Goal: Information Seeking & Learning: Learn about a topic

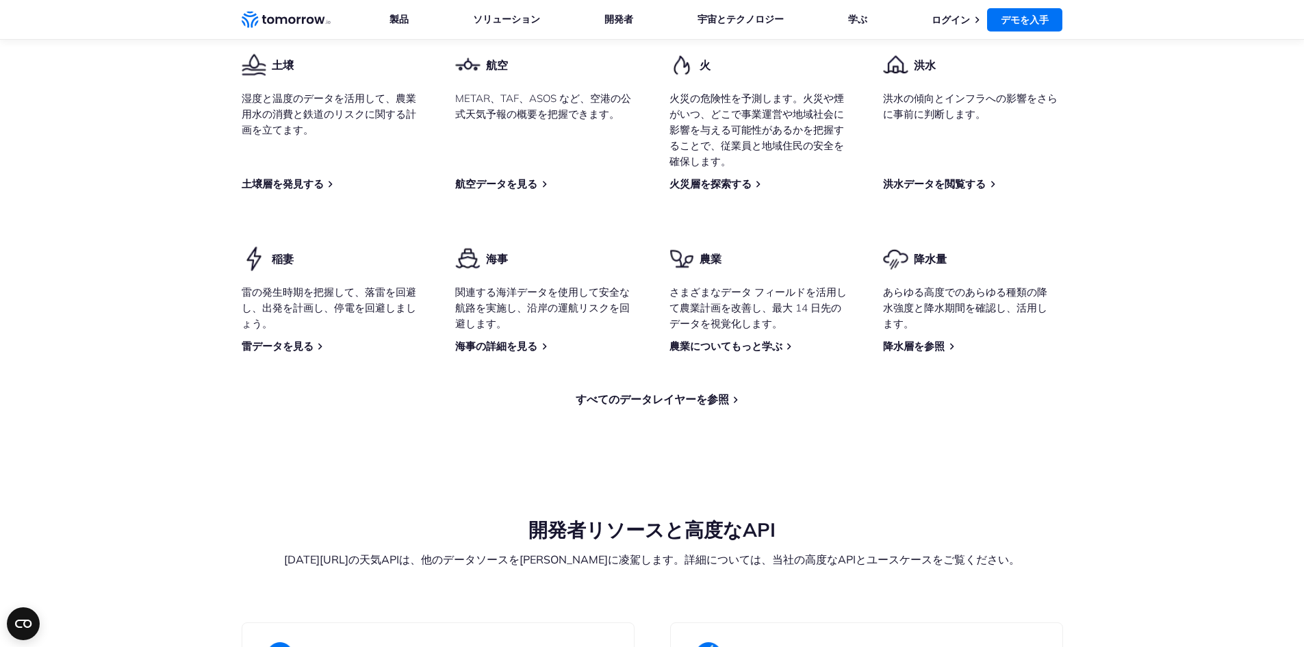
scroll to position [1917, 0]
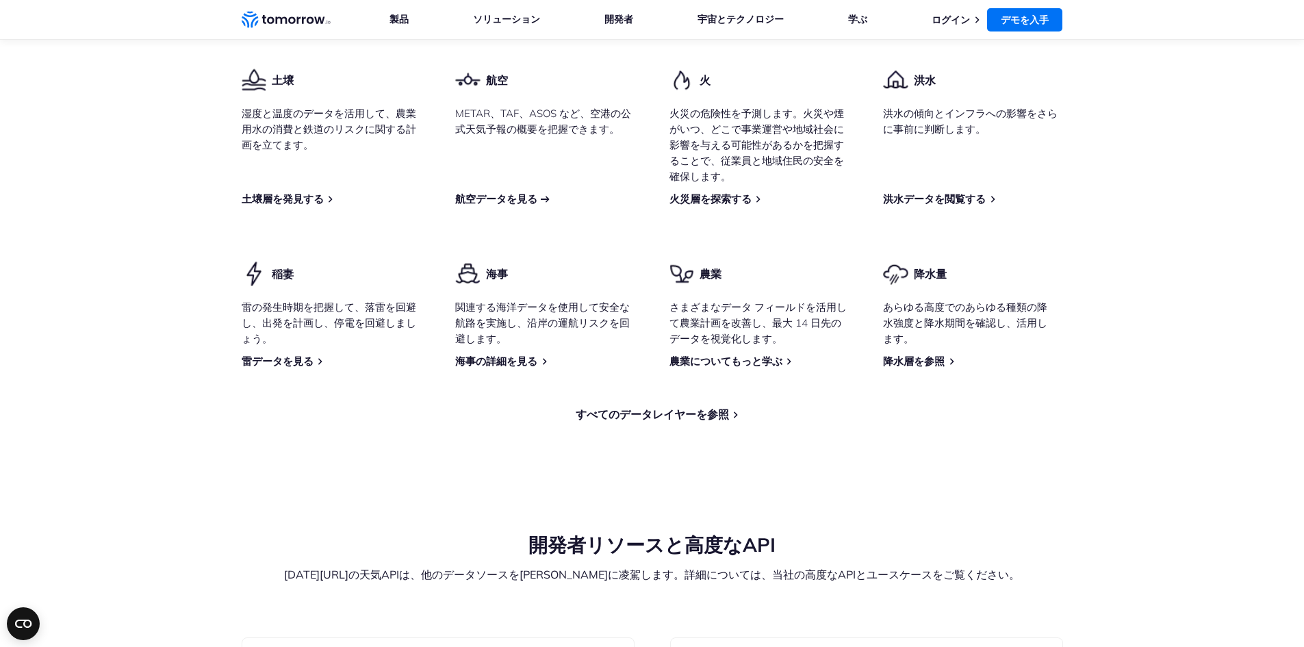
click at [532, 205] on font "航空データを見る" at bounding box center [496, 198] width 82 height 13
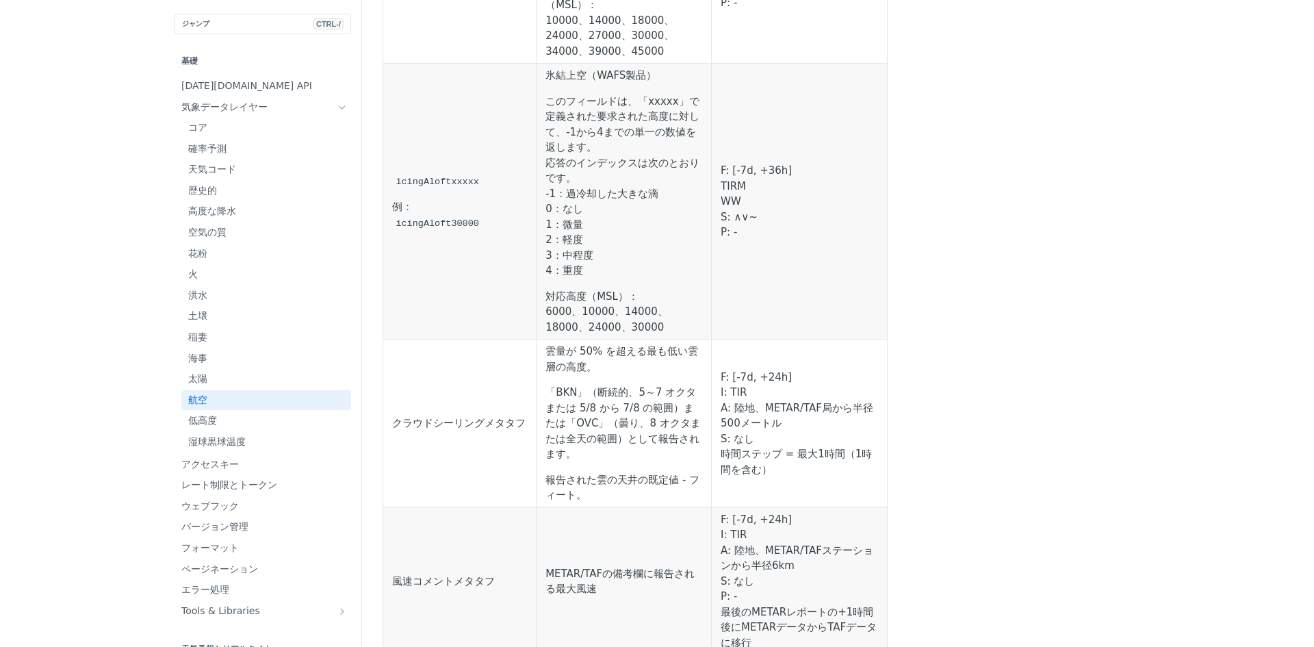
scroll to position [2570, 0]
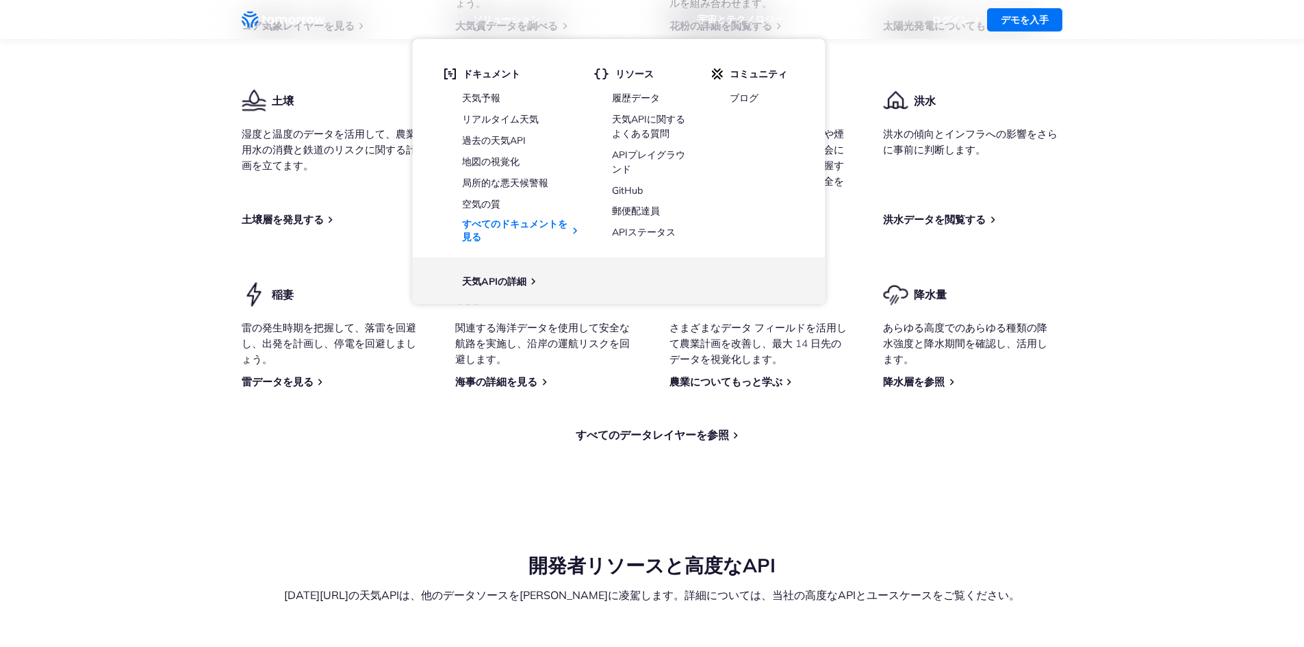
click at [155, 218] on section "データカタログをご覧ください 空気質、花粉量、火災指数など、60種類以上の気象データフィールドに対応しており、ほぼあらゆるものを構築できます。[DOMAIN_…" at bounding box center [652, 115] width 1304 height 764
click at [200, 135] on section "データカタログをご覧ください 空気質、花粉量、火災指数など、60種類以上の気象データフィールドに対応しており、ほぼあらゆるものを構築できます。[DOMAIN_…" at bounding box center [652, 115] width 1304 height 764
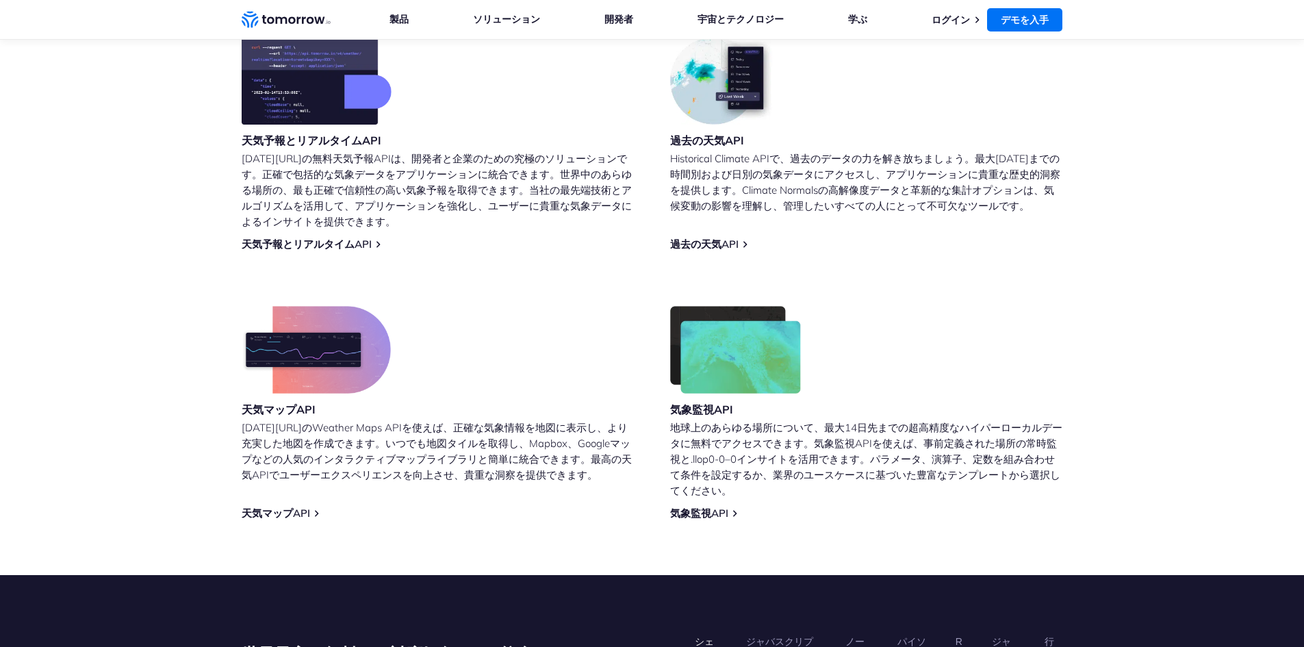
scroll to position [528, 0]
